Goal: Task Accomplishment & Management: Use online tool/utility

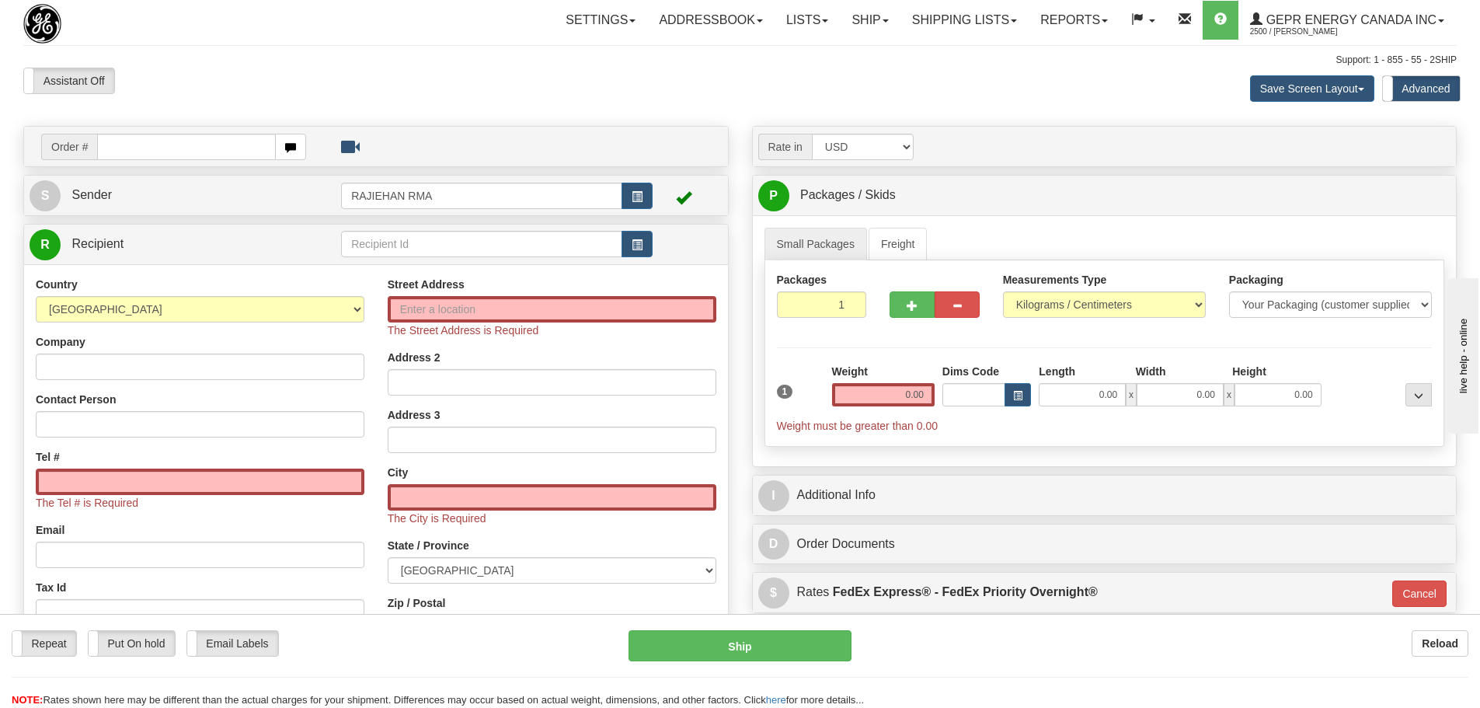
click at [362, 38] on div "Settings Shipping Preferences Fields Preferences New Store Connections Addressb…" at bounding box center [865, 20] width 1182 height 39
